Goal: Find specific page/section

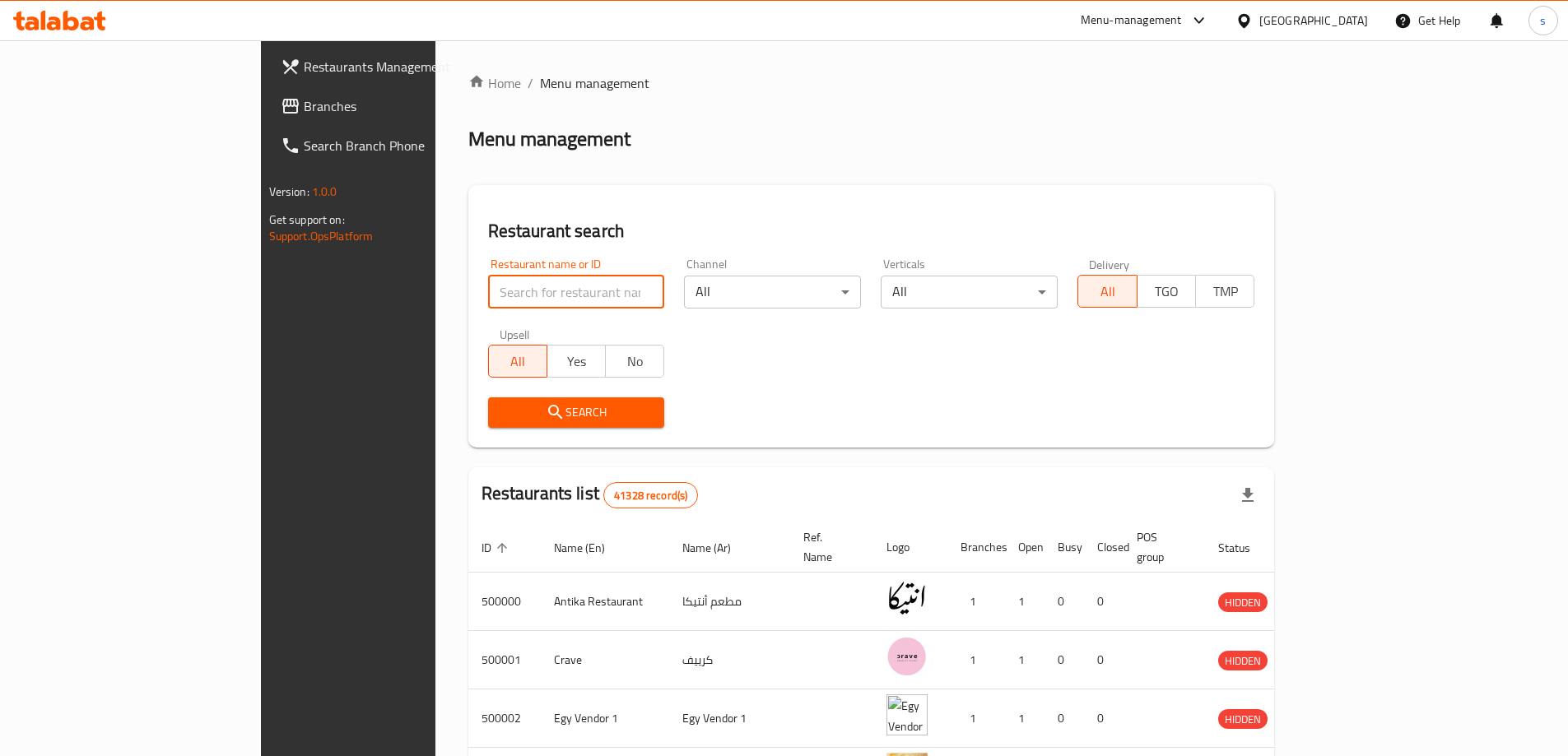
drag, startPoint x: 526, startPoint y: 281, endPoint x: 455, endPoint y: 297, distance: 72.8
click at [488, 297] on input "search" at bounding box center [576, 291] width 177 height 33
paste input "751271"
click at [575, 425] on button "Search" at bounding box center [576, 412] width 177 height 31
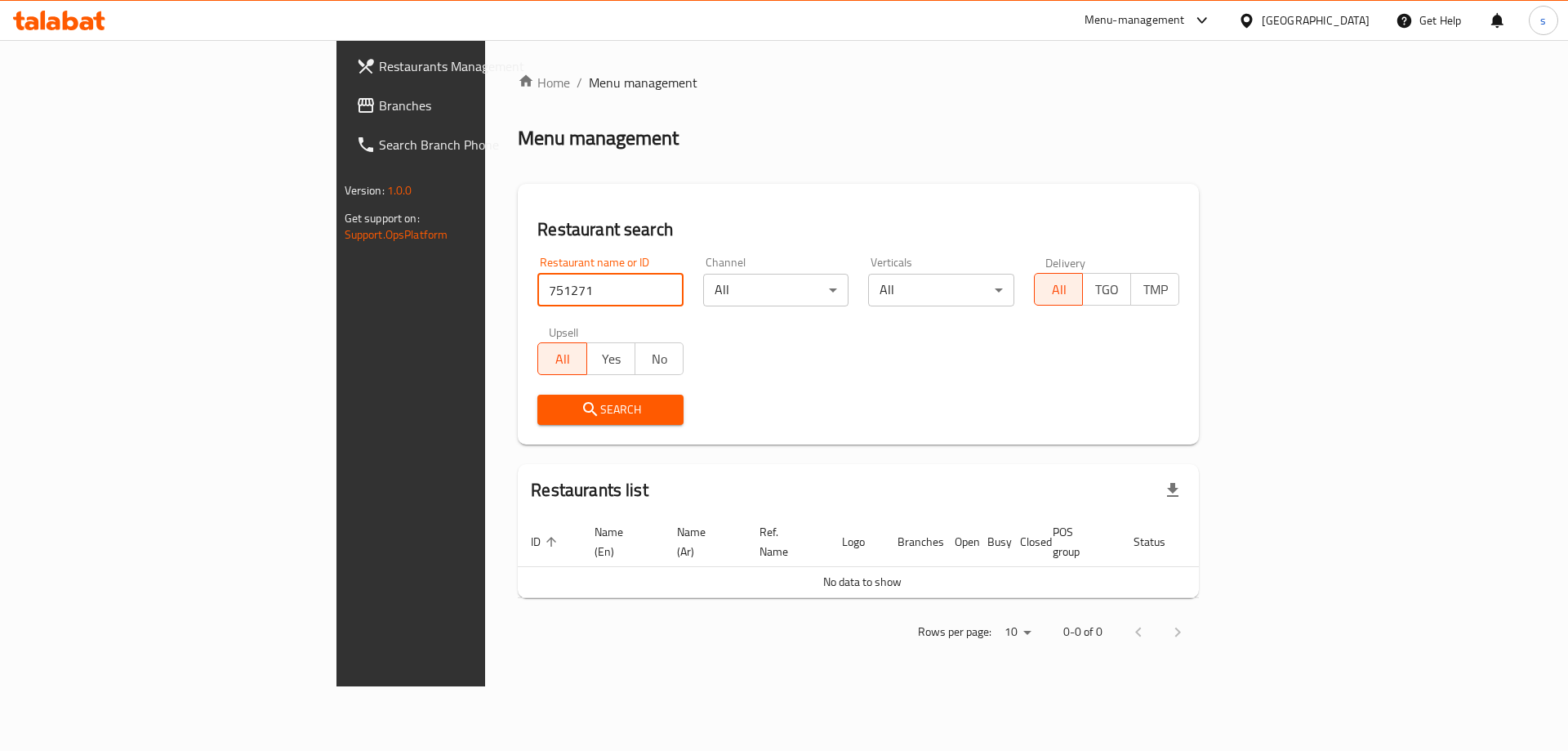
click at [537, 291] on input "751271" at bounding box center [610, 289] width 146 height 32
type input "7"
click at [537, 283] on input "search" at bounding box center [610, 289] width 146 height 32
paste input "751271"
click at [537, 291] on input "751271" at bounding box center [610, 289] width 146 height 32
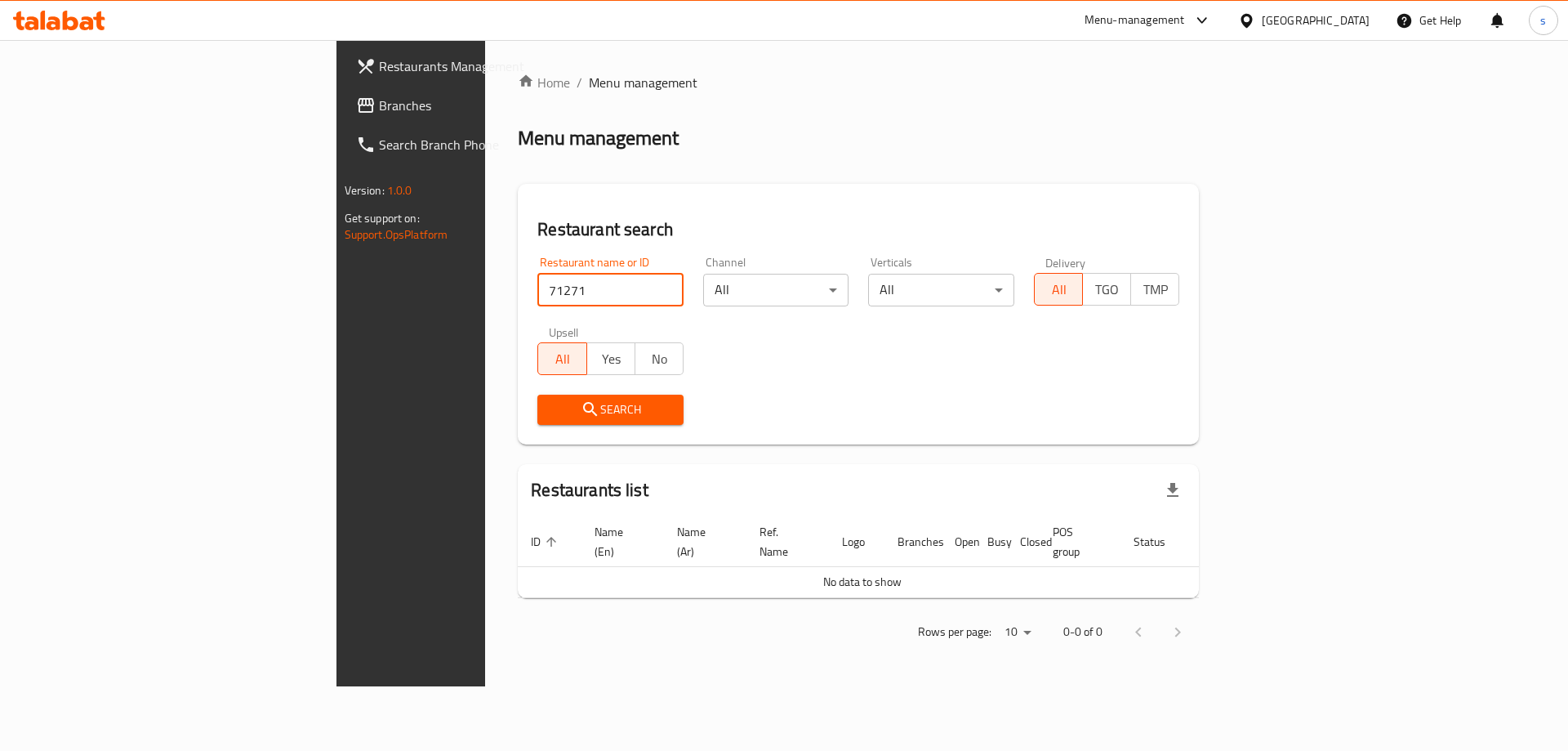
type input "751271"
click at [550, 404] on span "Search" at bounding box center [610, 409] width 120 height 21
click at [379, 103] on span "Branches" at bounding box center [482, 105] width 206 height 20
